Goal: Task Accomplishment & Management: Complete application form

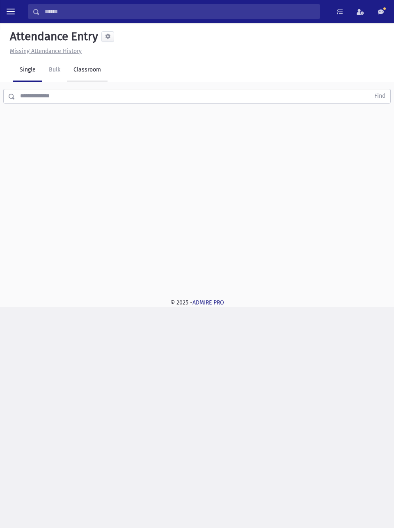
click at [90, 67] on link "Classroom" at bounding box center [87, 70] width 41 height 23
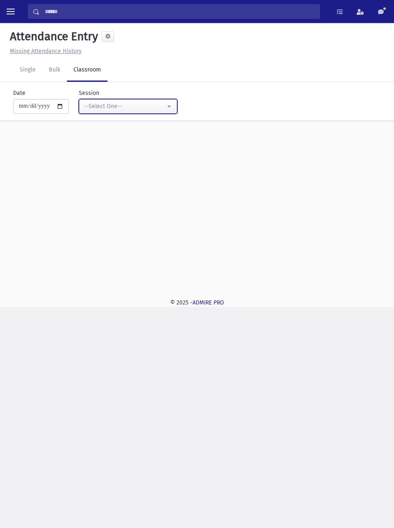
click at [166, 105] on div "--Select One--" at bounding box center [124, 106] width 81 height 9
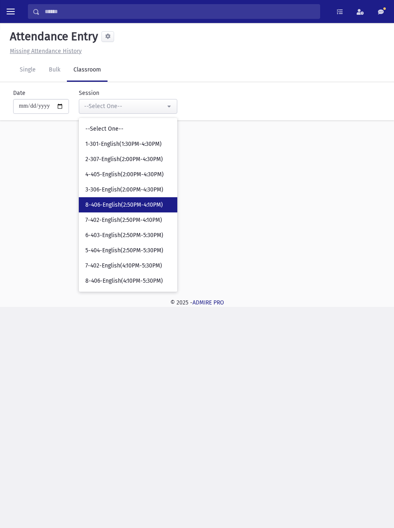
click at [154, 203] on span "8-406-English(2:50PM-4:10PM)" at bounding box center [124, 205] width 78 height 8
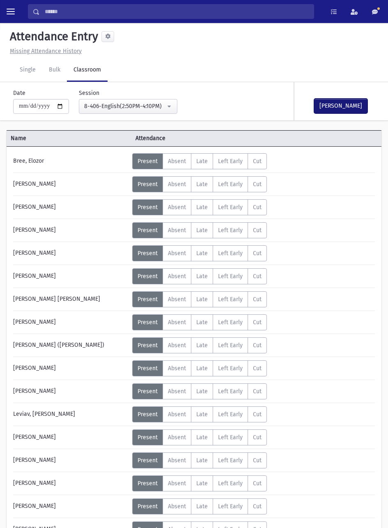
click at [348, 106] on button "Mark Done" at bounding box center [340, 106] width 53 height 15
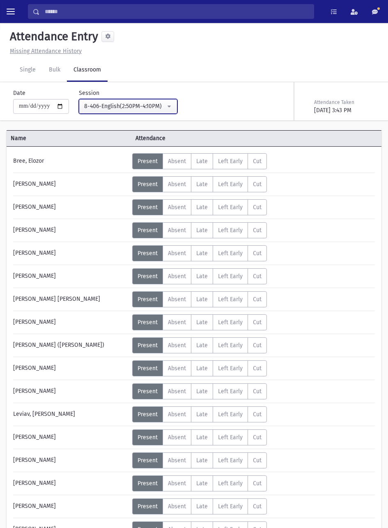
click at [162, 106] on div "8-406-English(2:50PM-4:10PM)" at bounding box center [124, 106] width 81 height 9
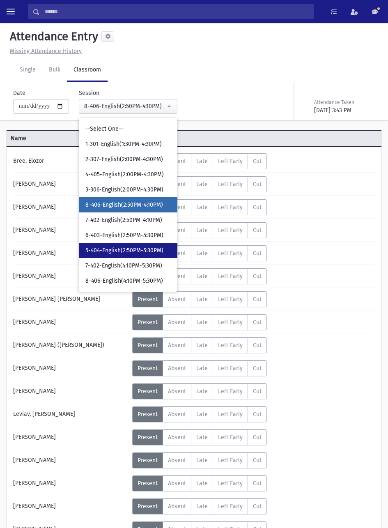
click at [135, 251] on span "5-404-English(2:50PM-5:30PM)" at bounding box center [124, 250] width 78 height 8
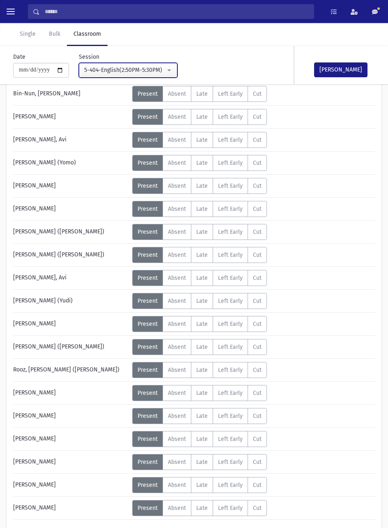
scroll to position [140, 0]
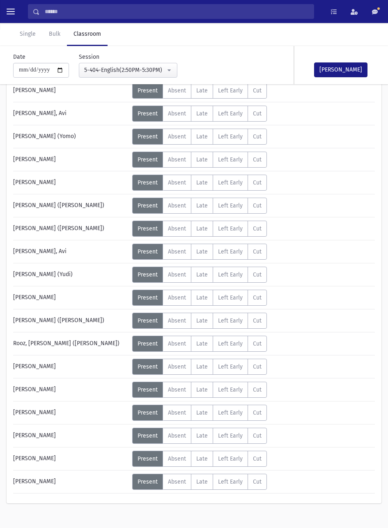
click at [176, 389] on span "Absent" at bounding box center [177, 389] width 18 height 7
click at [345, 67] on button "Mark Done" at bounding box center [340, 69] width 53 height 15
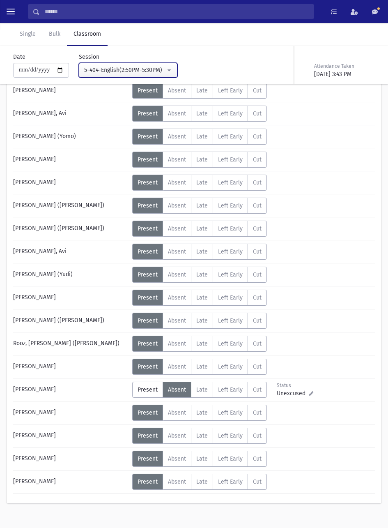
click at [159, 69] on div "5-404-English(2:50PM-5:30PM)" at bounding box center [124, 70] width 81 height 9
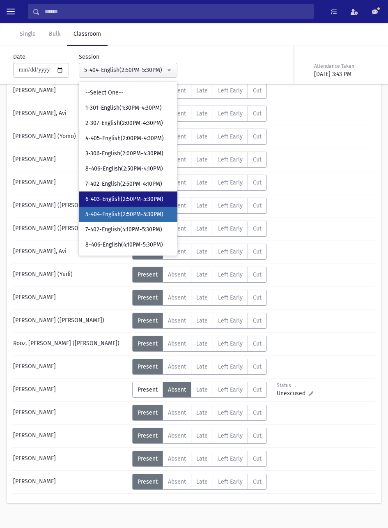
click at [149, 198] on span "6-403-English(2:50PM-5:30PM)" at bounding box center [124, 199] width 78 height 8
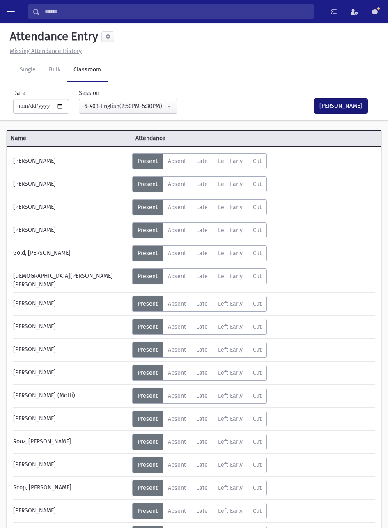
click at [347, 109] on button "Mark Done" at bounding box center [340, 106] width 53 height 15
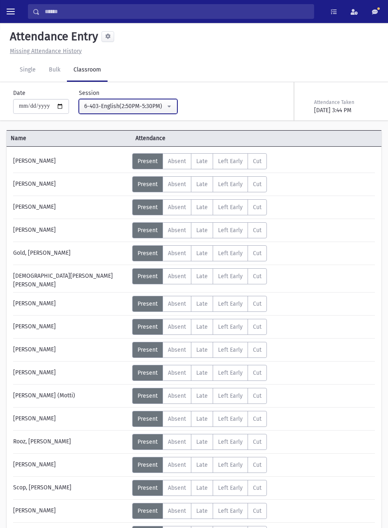
click at [149, 106] on div "6-403-English(2:50PM-5:30PM)" at bounding box center [124, 106] width 81 height 9
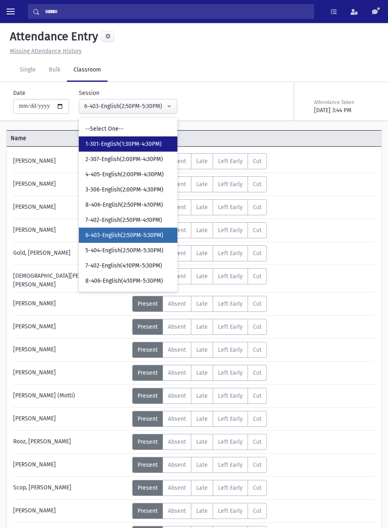
click at [144, 144] on span "1-301-English(1:30PM-4:30PM)" at bounding box center [123, 144] width 76 height 8
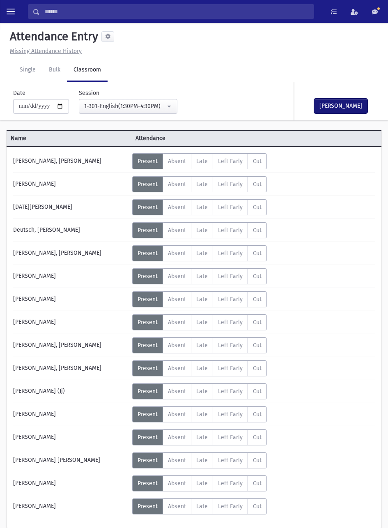
click at [342, 108] on button "Mark Done" at bounding box center [340, 106] width 53 height 15
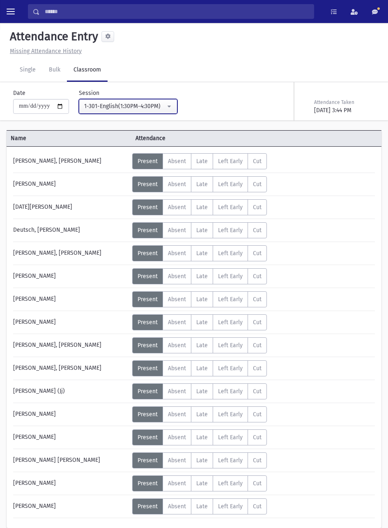
click at [147, 104] on div "1-301-English(1:30PM-4:30PM)" at bounding box center [124, 106] width 81 height 9
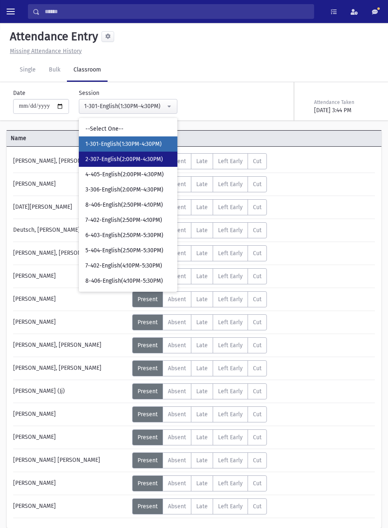
click at [148, 161] on span "2-307-English(2:00PM-4:30PM)" at bounding box center [124, 159] width 78 height 8
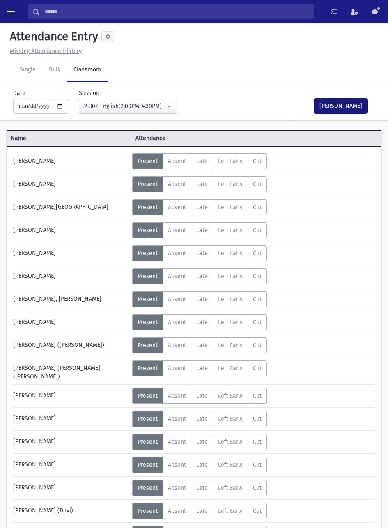
click at [346, 109] on button "Mark Done" at bounding box center [340, 106] width 53 height 15
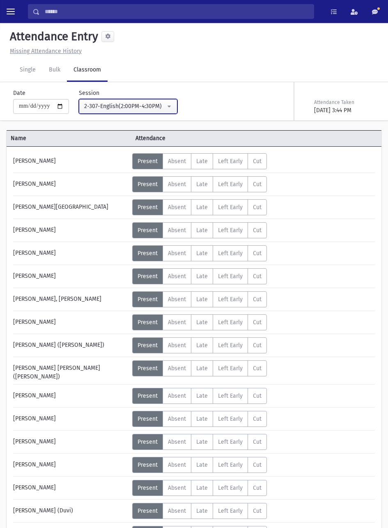
click at [171, 104] on button "2-307-English(2:00PM-4:30PM)" at bounding box center [128, 106] width 99 height 15
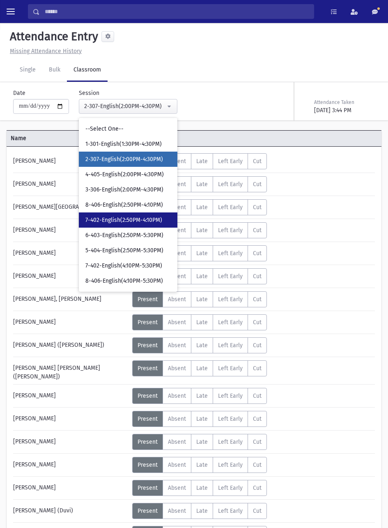
click at [152, 220] on span "7-402-English(2:50PM-4:10PM)" at bounding box center [123, 220] width 77 height 8
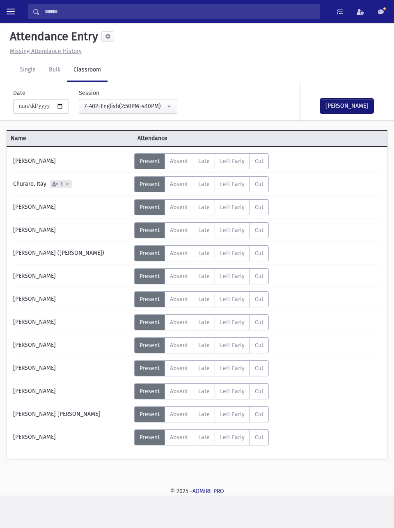
click at [345, 107] on button "Mark Done" at bounding box center [346, 106] width 53 height 15
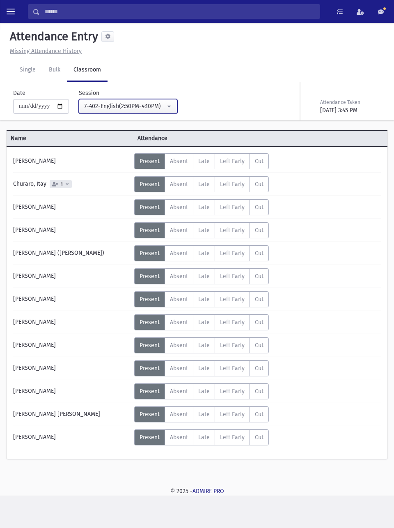
click at [146, 108] on div "7-402-English(2:50PM-4:10PM)" at bounding box center [124, 106] width 81 height 9
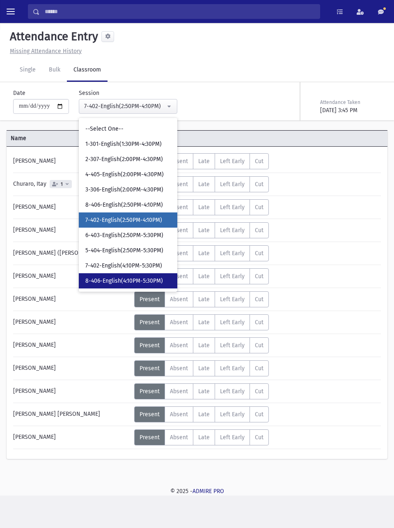
click at [124, 284] on span "8-406-English(4:10PM-5:30PM)" at bounding box center [124, 281] width 78 height 8
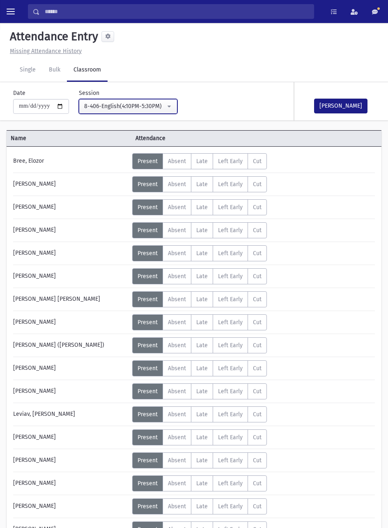
click at [154, 112] on button "8-406-English(4:10PM-5:30PM)" at bounding box center [128, 106] width 99 height 15
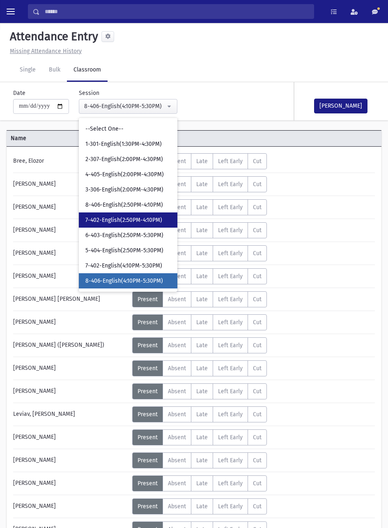
click at [140, 217] on span "7-402-English(2:50PM-4:10PM)" at bounding box center [123, 220] width 77 height 8
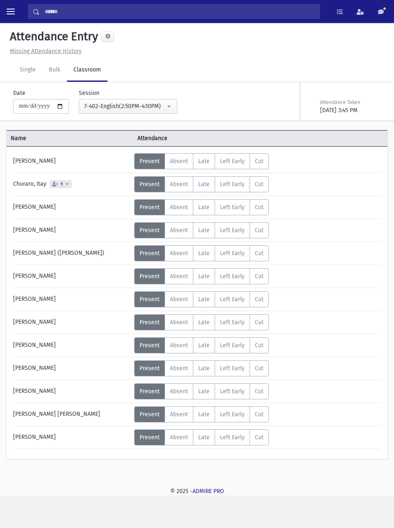
click at [185, 183] on span "Absent" at bounding box center [179, 184] width 18 height 7
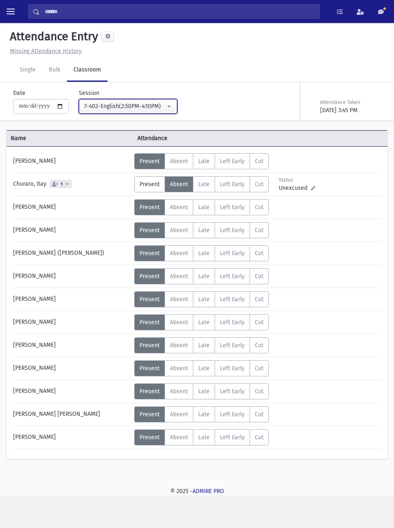
click at [156, 106] on div "7-402-English(2:50PM-4:10PM)" at bounding box center [124, 106] width 81 height 9
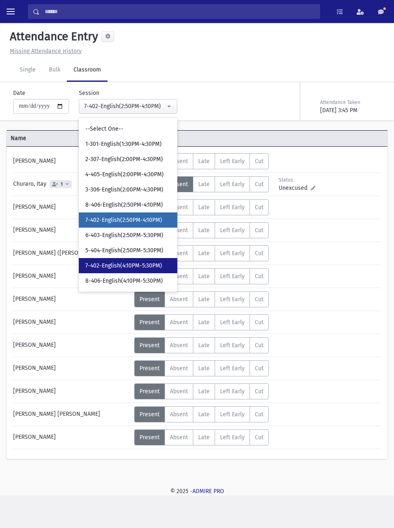
click at [154, 265] on span "7-402-English(4:10PM-5:30PM)" at bounding box center [123, 266] width 77 height 8
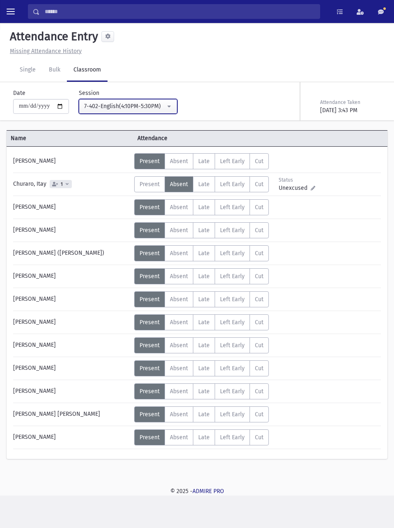
click at [166, 108] on div "7-402-English(4:10PM-5:30PM)" at bounding box center [124, 106] width 81 height 9
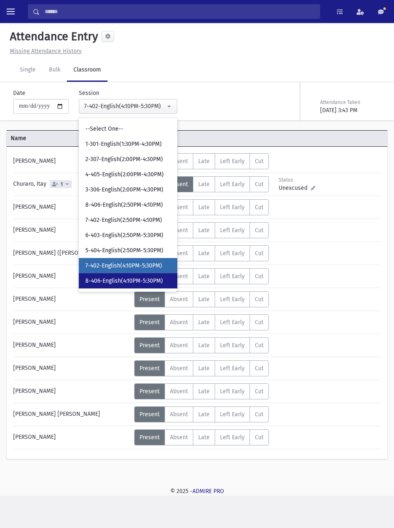
click at [145, 281] on span "8-406-English(4:10PM-5:30PM)" at bounding box center [124, 281] width 78 height 8
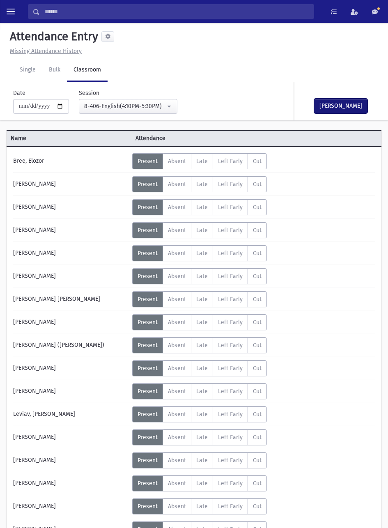
click at [357, 105] on button "Mark Done" at bounding box center [340, 106] width 53 height 15
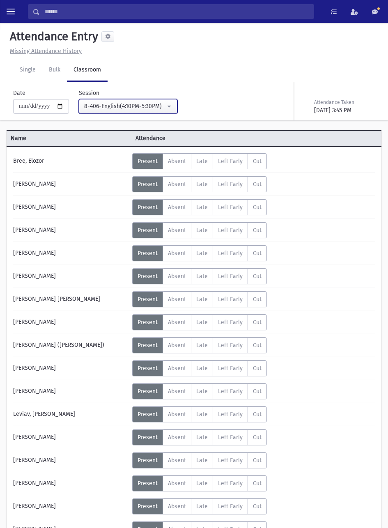
click at [156, 104] on div "8-406-English(4:10PM-5:30PM)" at bounding box center [124, 106] width 81 height 9
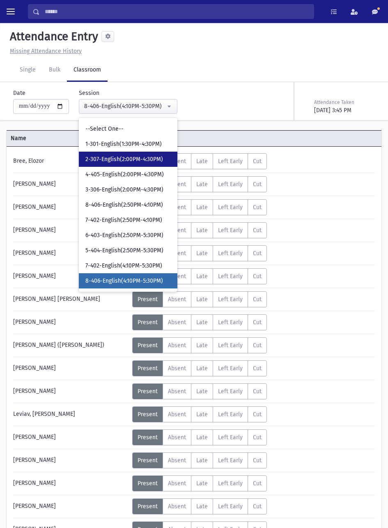
click at [145, 159] on span "2-307-English(2:00PM-4:30PM)" at bounding box center [124, 159] width 78 height 8
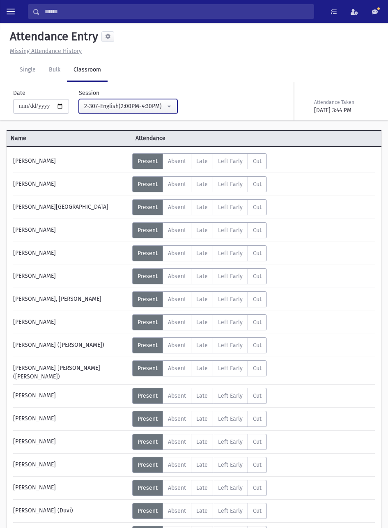
click at [156, 103] on div "2-307-English(2:00PM-4:30PM)" at bounding box center [124, 106] width 81 height 9
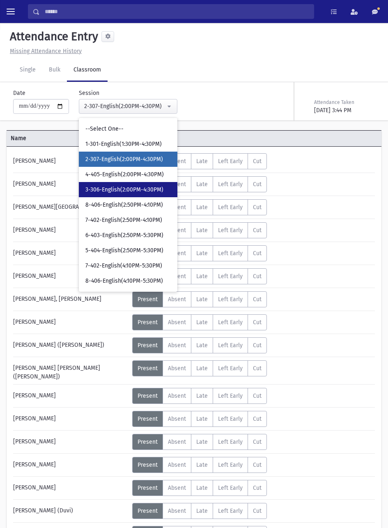
click at [154, 191] on span "3-306-English(2:00PM-4:30PM)" at bounding box center [124, 190] width 78 height 8
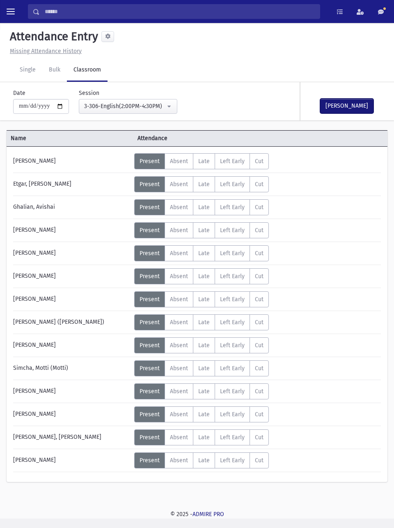
click at [355, 113] on button "Mark Done" at bounding box center [346, 106] width 53 height 15
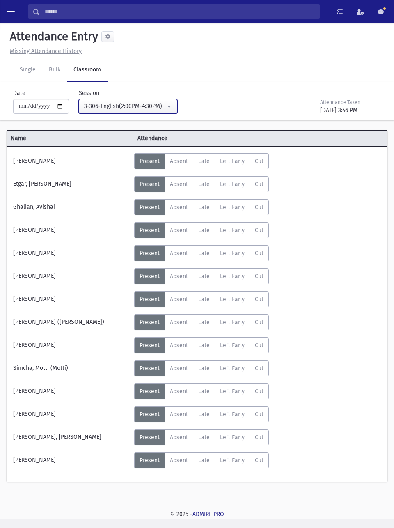
click at [164, 106] on div "3-306-English(2:00PM-4:30PM)" at bounding box center [124, 106] width 81 height 9
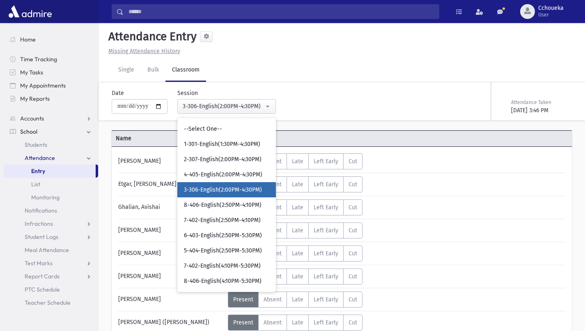
click at [242, 175] on span "4-405-English(2:00PM-4:30PM)" at bounding box center [223, 174] width 78 height 8
select select "****"
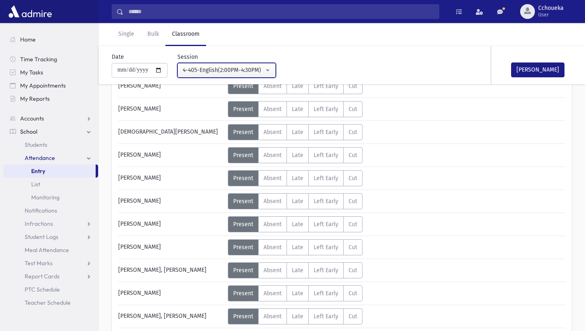
scroll to position [190, 0]
click at [274, 152] on span "Absent" at bounding box center [273, 155] width 18 height 7
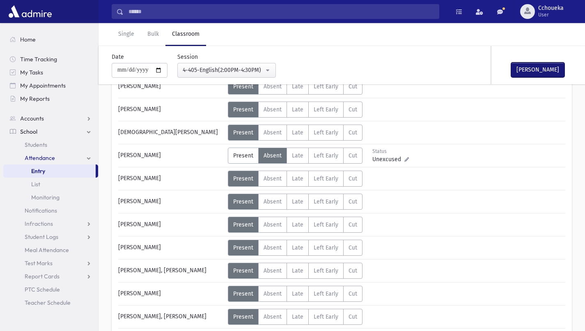
click at [394, 70] on button "Mark Done" at bounding box center [537, 69] width 53 height 15
click at [40, 144] on span "Students" at bounding box center [36, 144] width 23 height 7
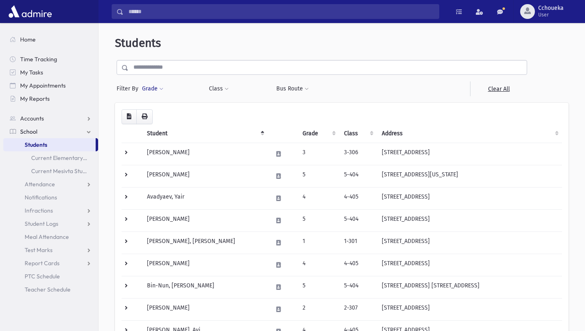
click at [152, 94] on button "Grade" at bounding box center [153, 88] width 22 height 15
click at [198, 117] on ul at bounding box center [189, 112] width 85 height 12
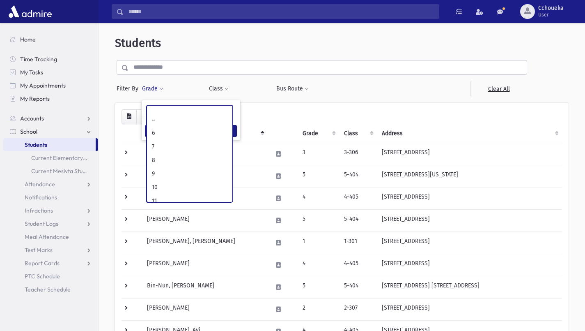
scroll to position [101, 0]
select select "**"
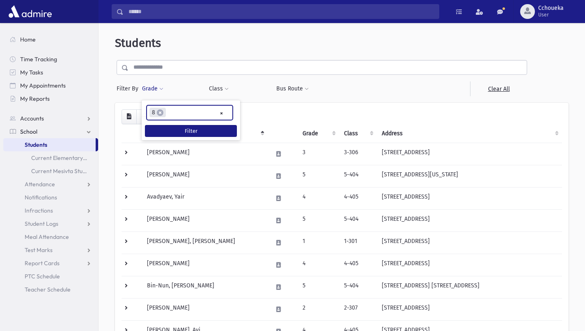
scroll to position [72, 0]
click at [216, 130] on button "Filter" at bounding box center [191, 131] width 92 height 12
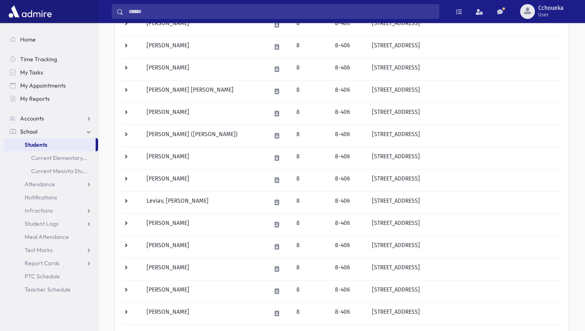
scroll to position [195, 0]
click at [172, 265] on td "[PERSON_NAME]" at bounding box center [204, 269] width 124 height 22
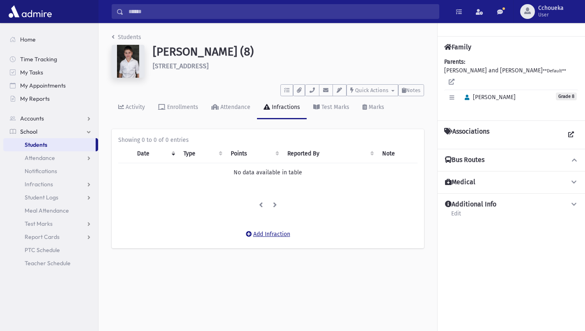
click at [272, 236] on button "Add Infraction" at bounding box center [268, 234] width 55 height 15
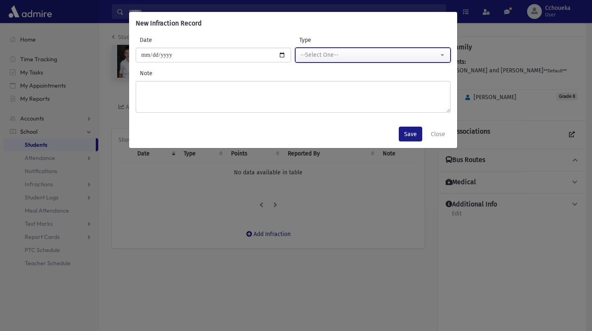
click at [398, 60] on button "--Select One--" at bounding box center [372, 55] width 155 height 15
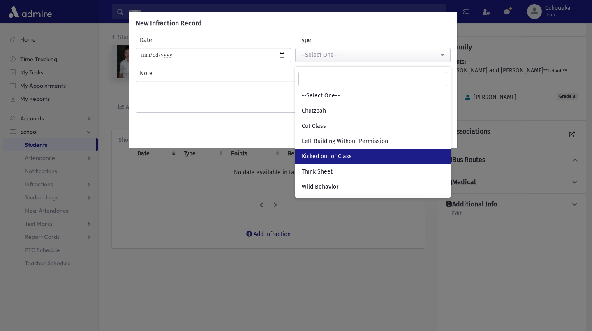
click at [378, 154] on link "Kicked out of Class" at bounding box center [372, 156] width 155 height 15
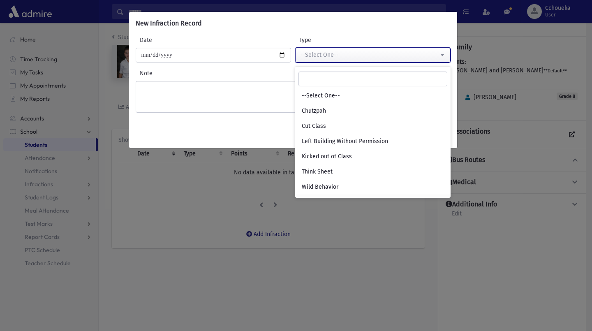
select select "*"
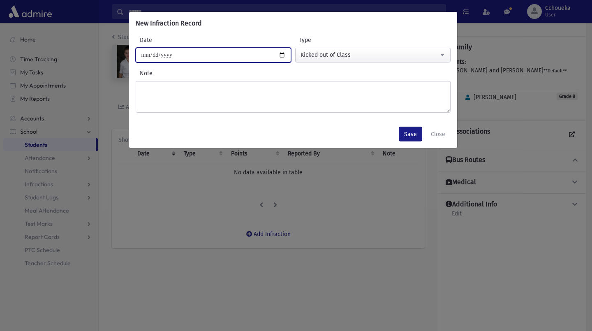
click at [233, 55] on input "**********" at bounding box center [213, 55] width 155 height 15
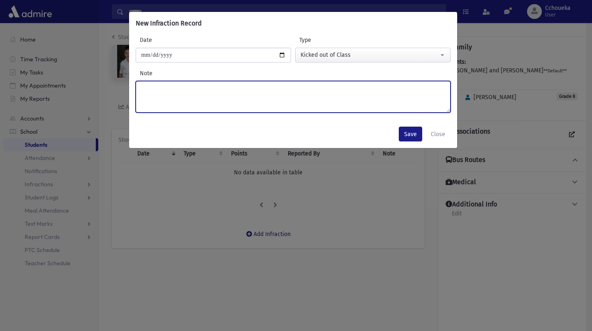
click at [286, 90] on textarea "Note" at bounding box center [293, 97] width 315 height 32
type textarea "**********"
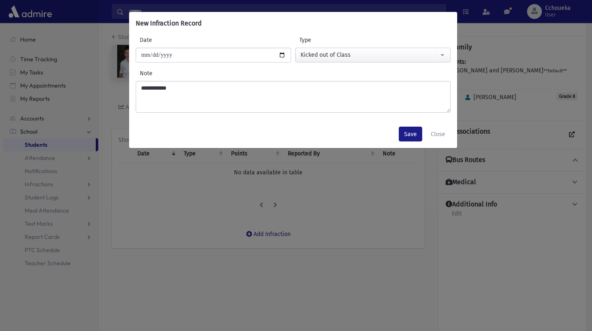
click at [418, 254] on div "**********" at bounding box center [296, 165] width 592 height 331
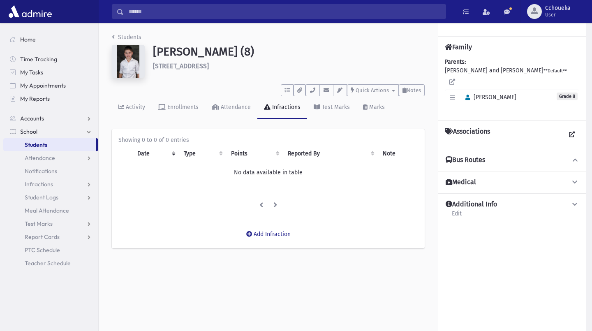
click at [383, 251] on div "Students [PERSON_NAME] (8) [STREET_ADDRESS] **** To Do's No open tasks Show Lis…" at bounding box center [268, 144] width 339 height 243
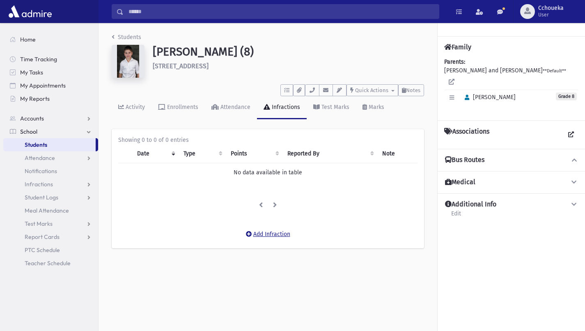
click at [280, 233] on button "Add Infraction" at bounding box center [268, 234] width 55 height 15
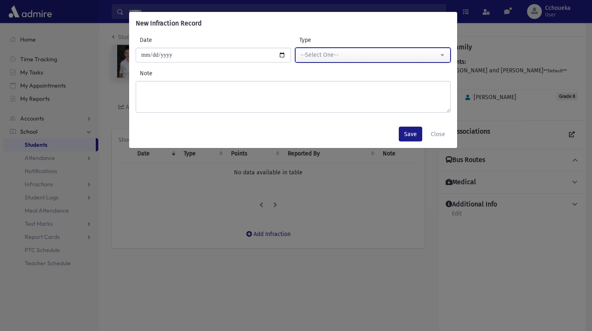
click at [416, 51] on div "--Select One--" at bounding box center [369, 55] width 138 height 9
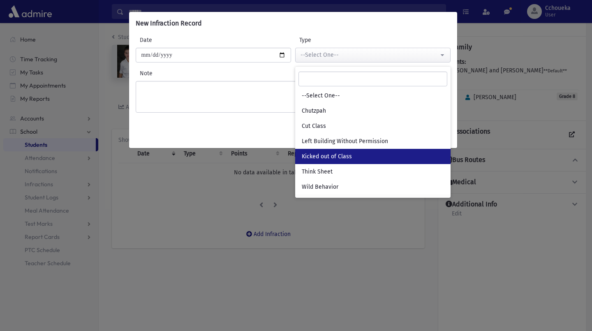
click at [364, 155] on link "Kicked out of Class" at bounding box center [372, 156] width 155 height 15
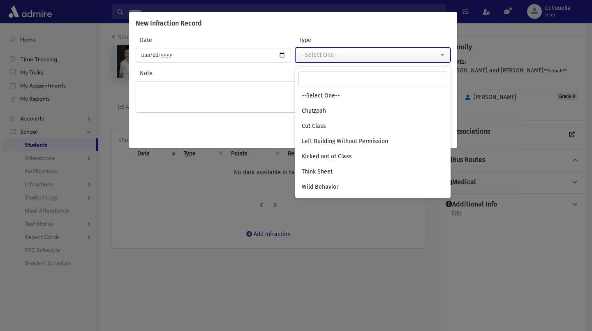
select select "*"
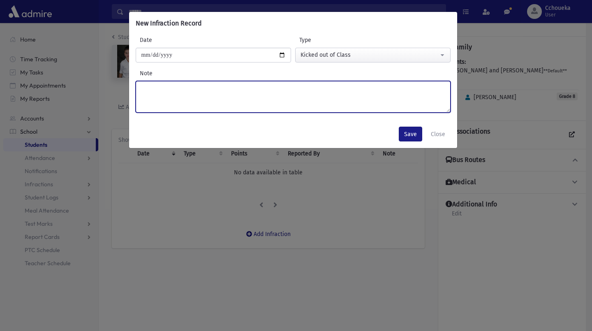
click at [329, 104] on textarea "Note" at bounding box center [293, 97] width 315 height 32
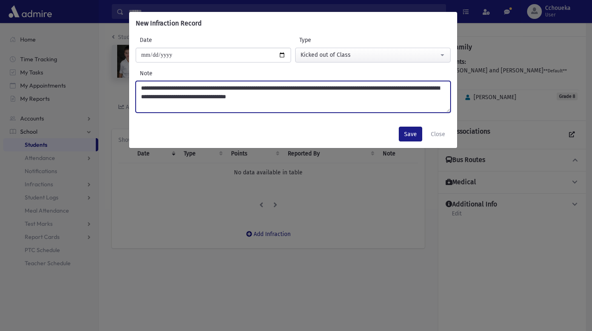
type textarea "**********"
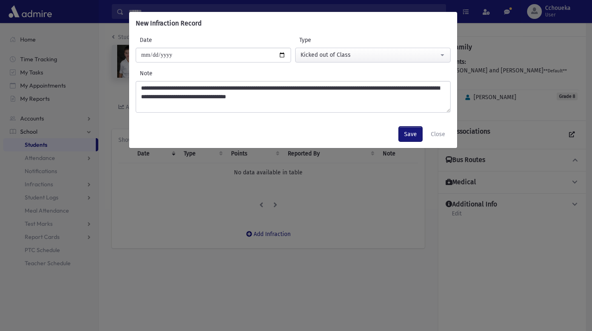
click at [409, 135] on button "Save" at bounding box center [409, 134] width 23 height 15
